Goal: Find specific page/section: Find specific page/section

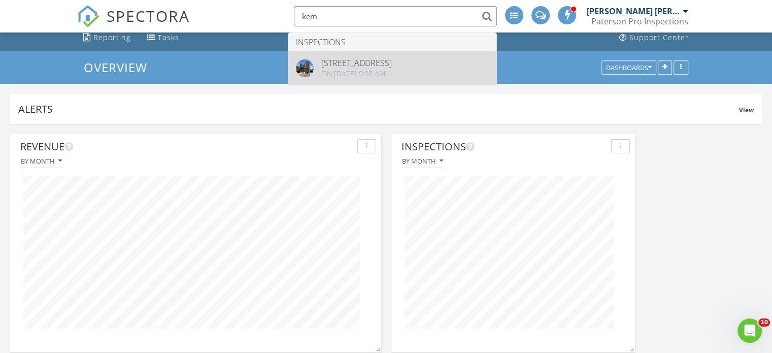
type input "kem"
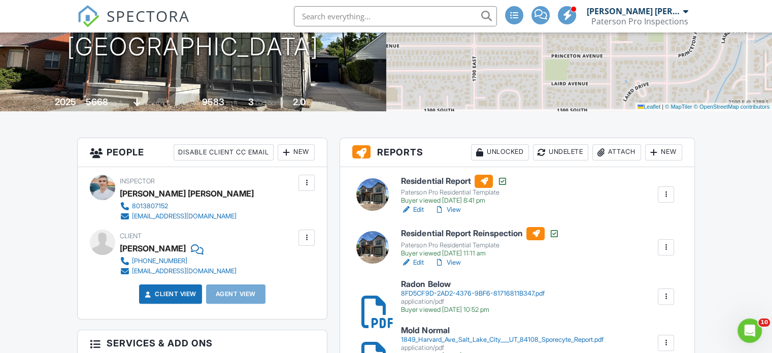
scroll to position [203, 0]
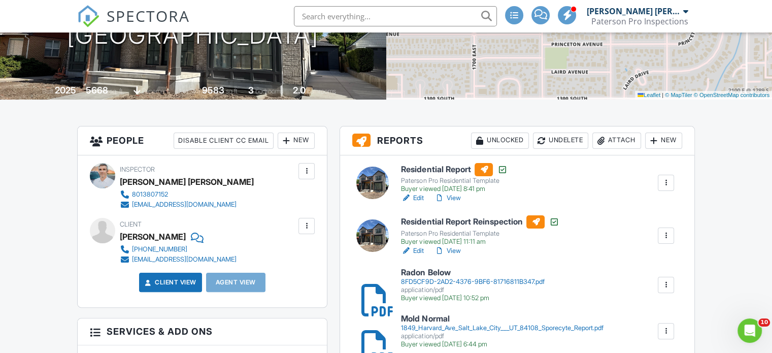
click at [452, 196] on link "View" at bounding box center [447, 198] width 26 height 10
